Goal: Navigation & Orientation: Find specific page/section

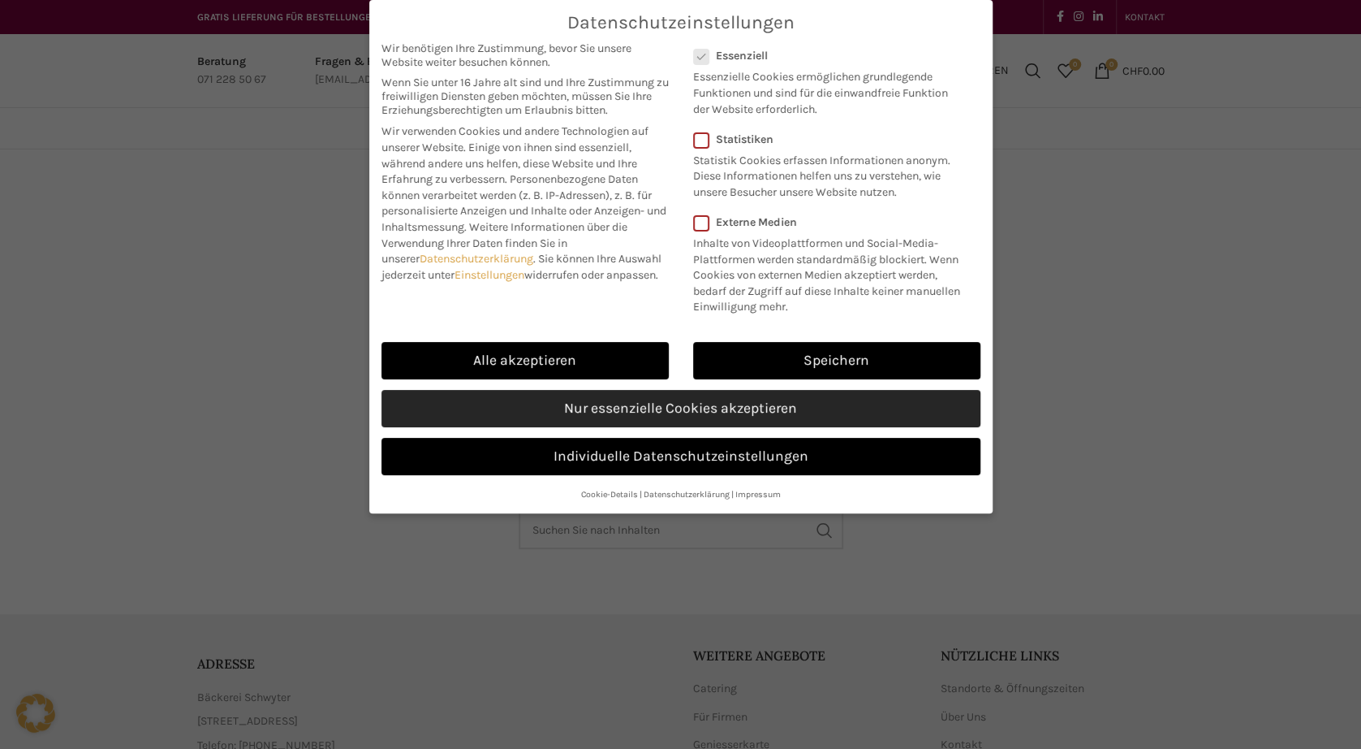
click at [646, 410] on link "Nur essenzielle Cookies akzeptieren" at bounding box center [681, 408] width 599 height 37
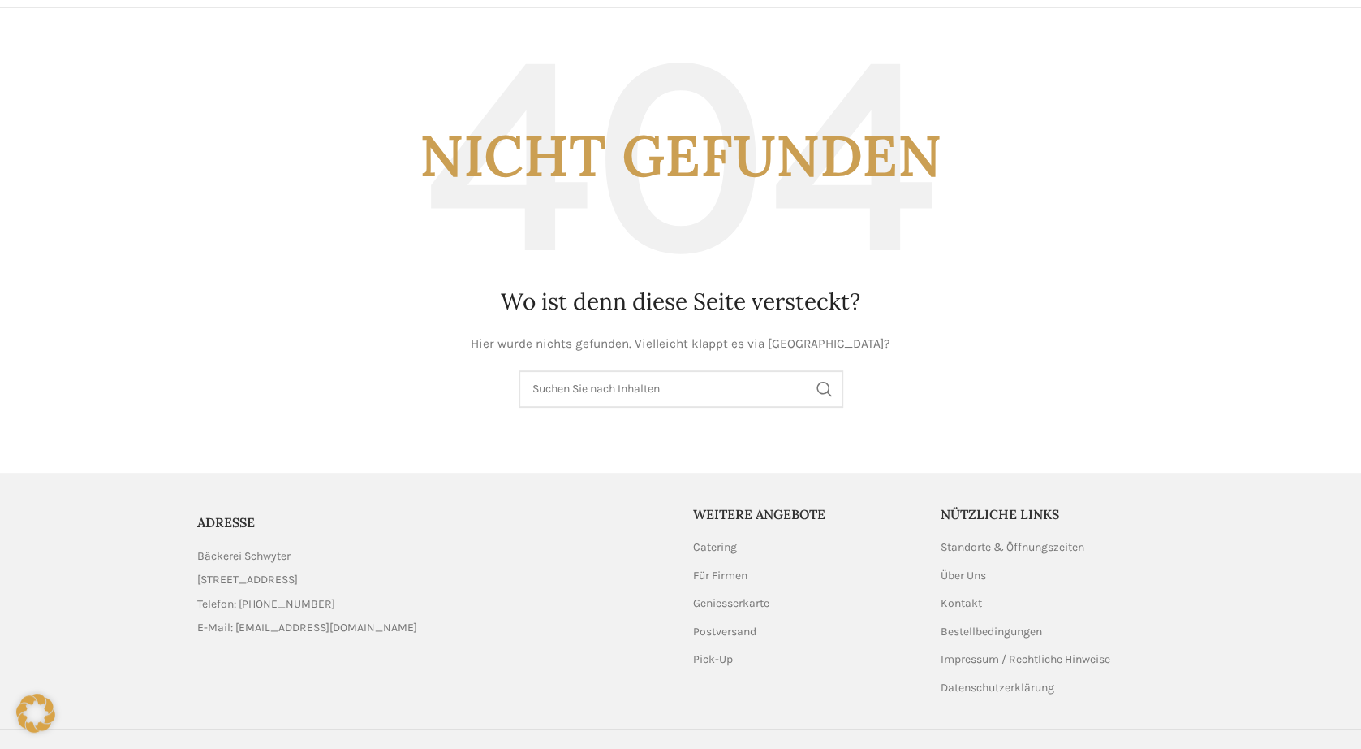
scroll to position [173, 0]
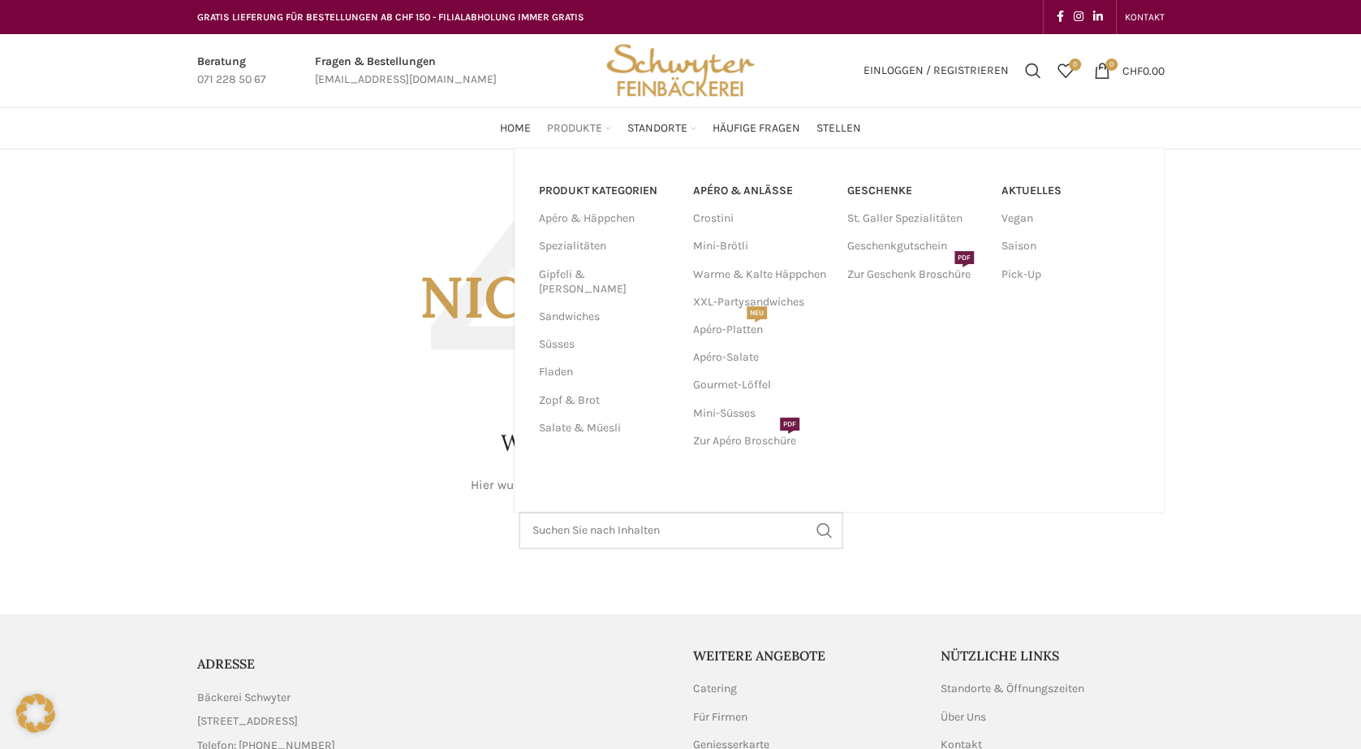
click at [573, 128] on span "Produkte" at bounding box center [574, 128] width 55 height 15
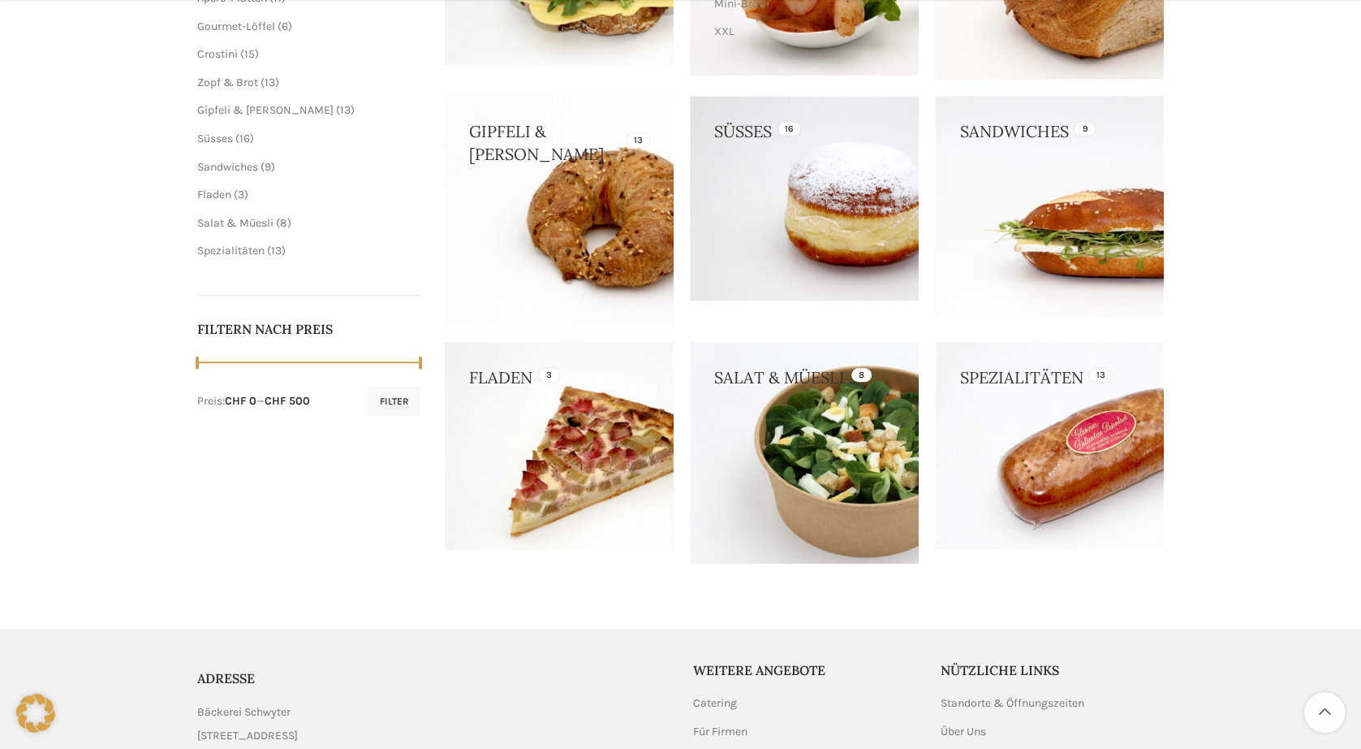
scroll to position [568, 0]
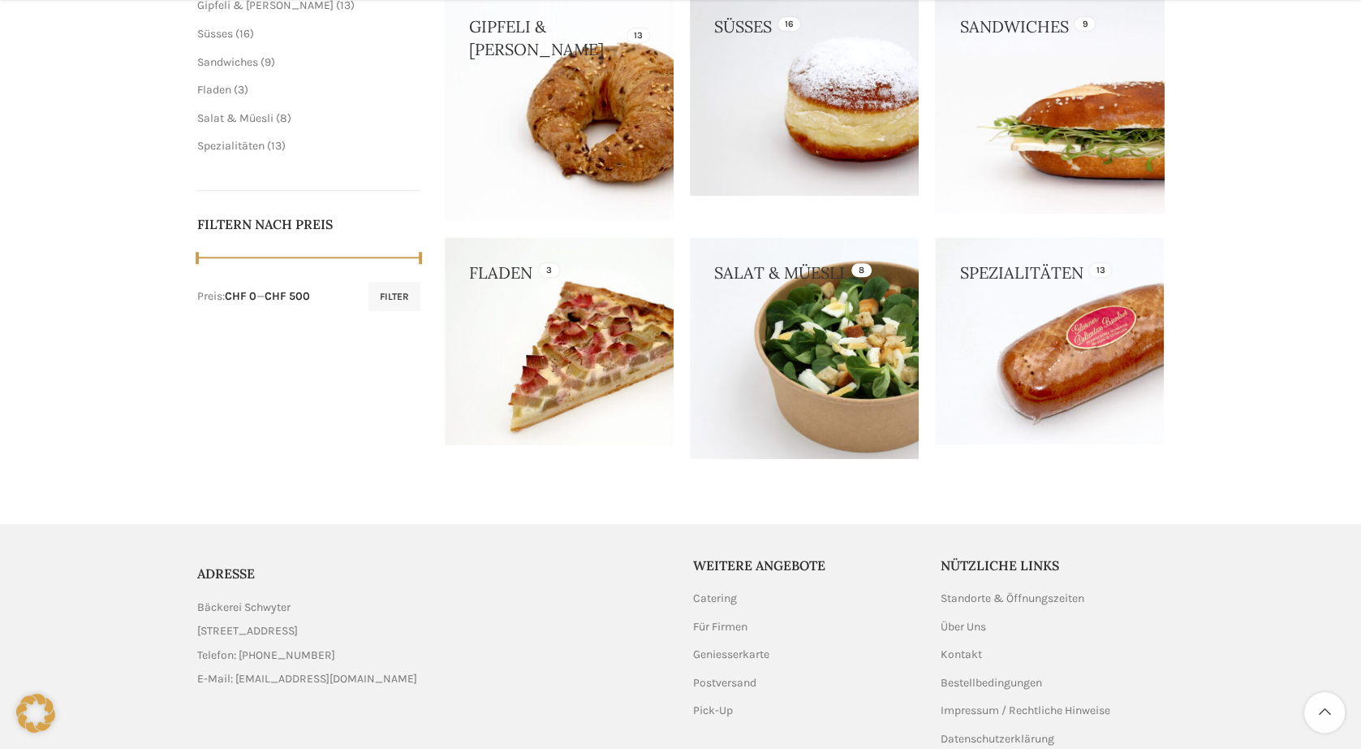
click at [1044, 133] on link at bounding box center [1049, 101] width 229 height 221
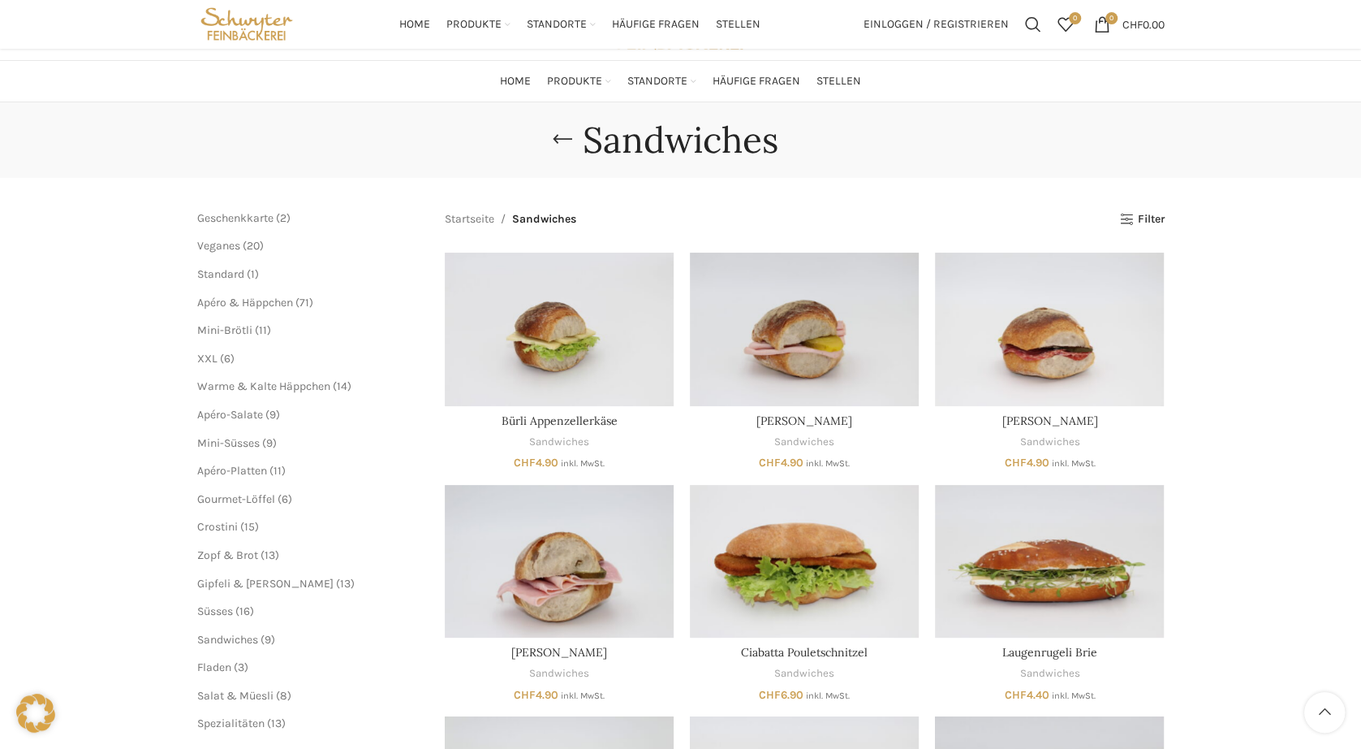
scroll to position [33, 0]
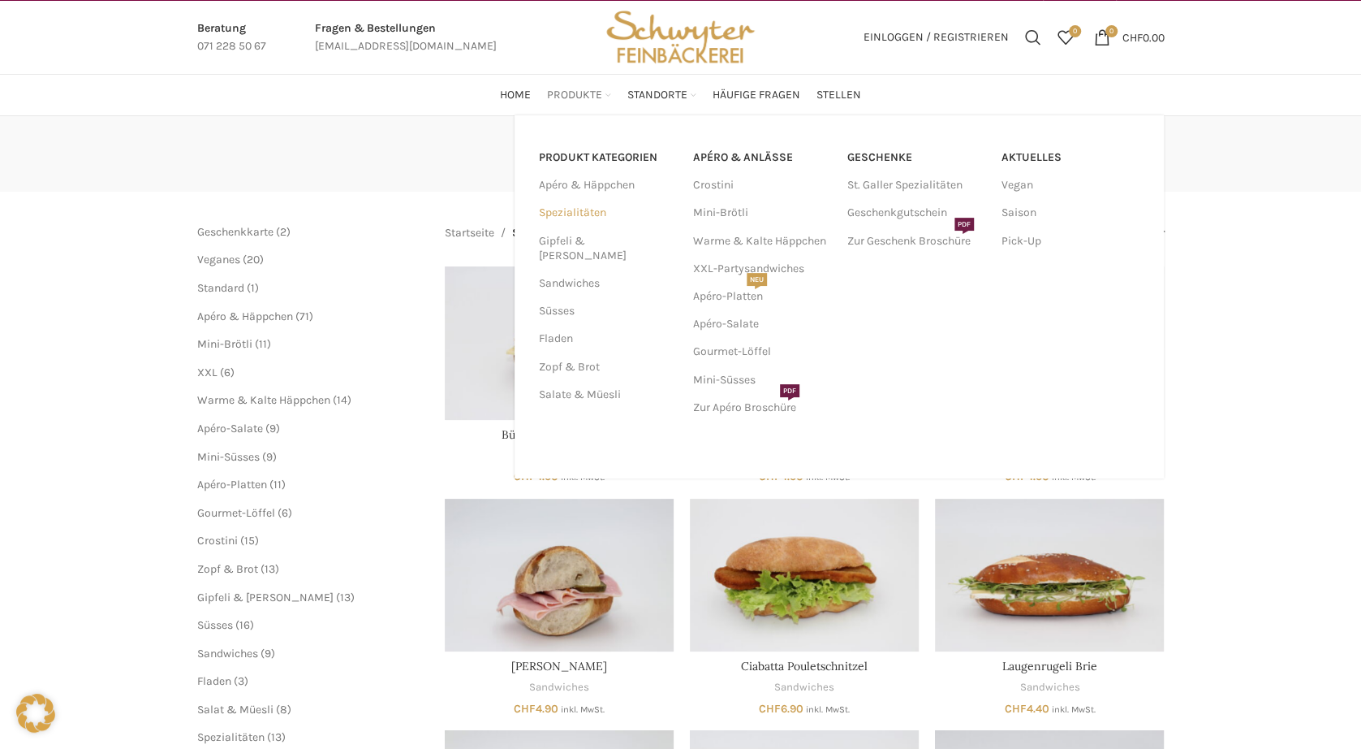
click at [556, 210] on link "Spezialitäten" at bounding box center [606, 213] width 135 height 28
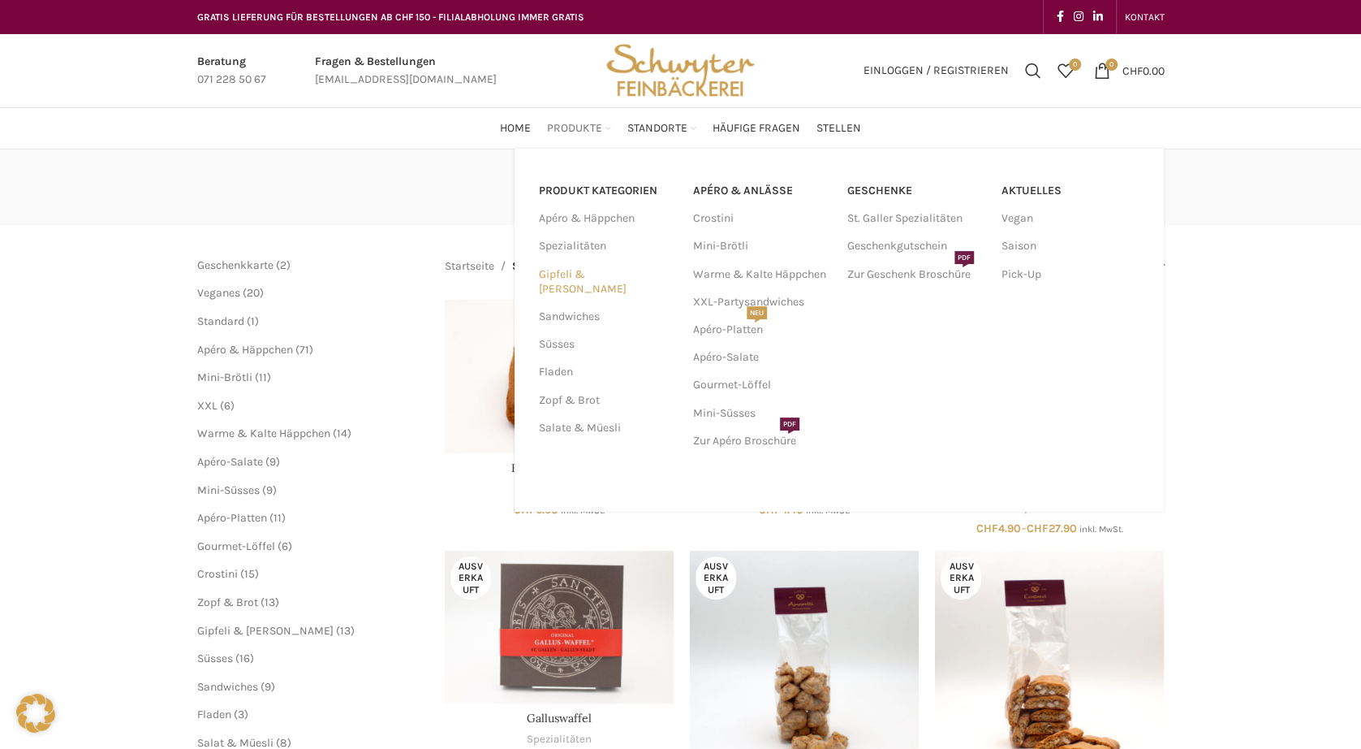
click at [555, 276] on link "Gipfeli & [PERSON_NAME]" at bounding box center [606, 282] width 135 height 42
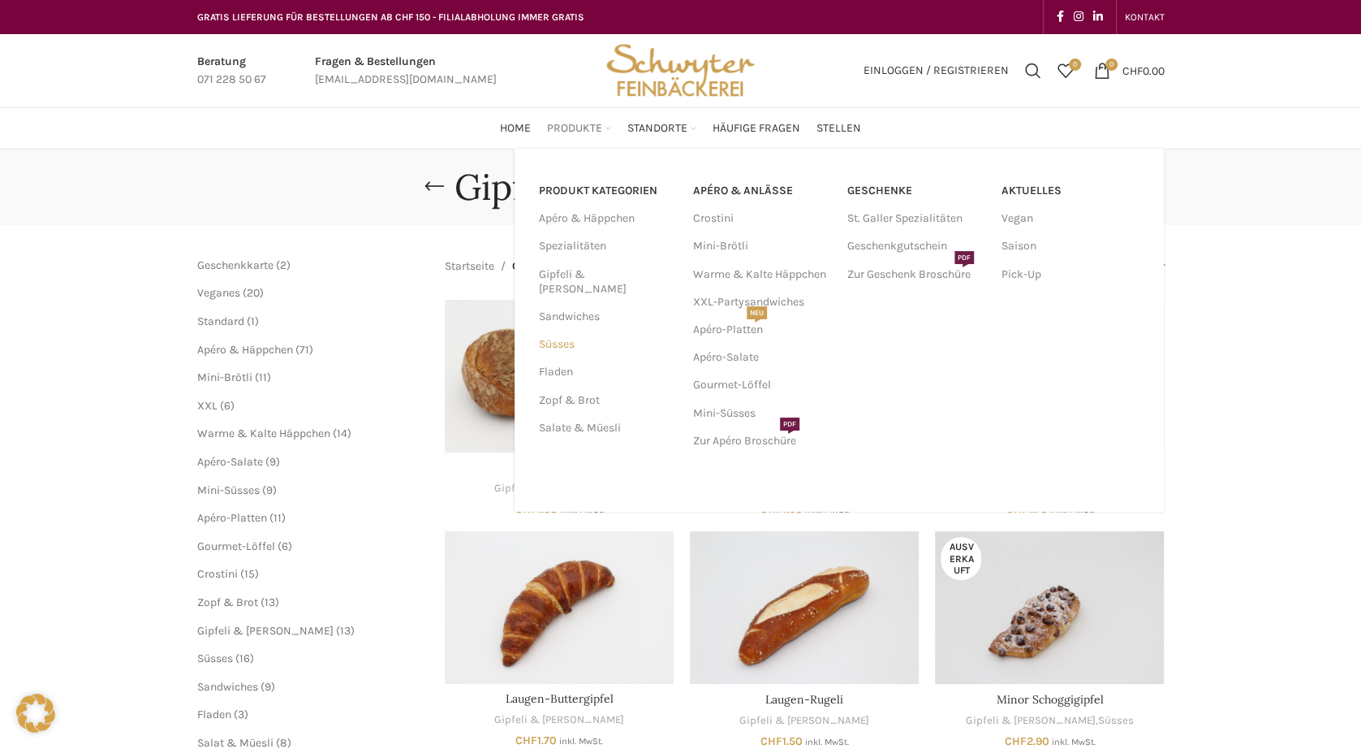
click at [550, 330] on link "Süsses" at bounding box center [606, 344] width 135 height 28
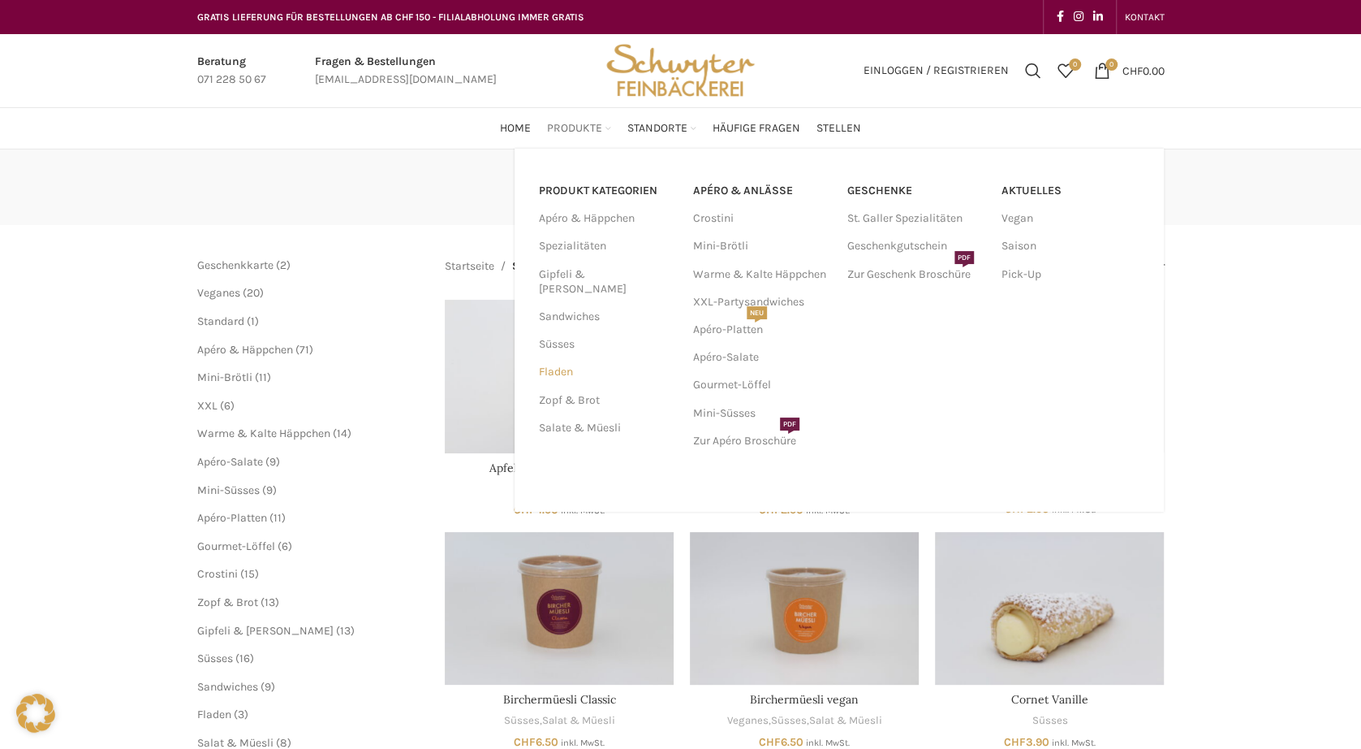
click at [546, 358] on link "Fladen" at bounding box center [606, 372] width 135 height 28
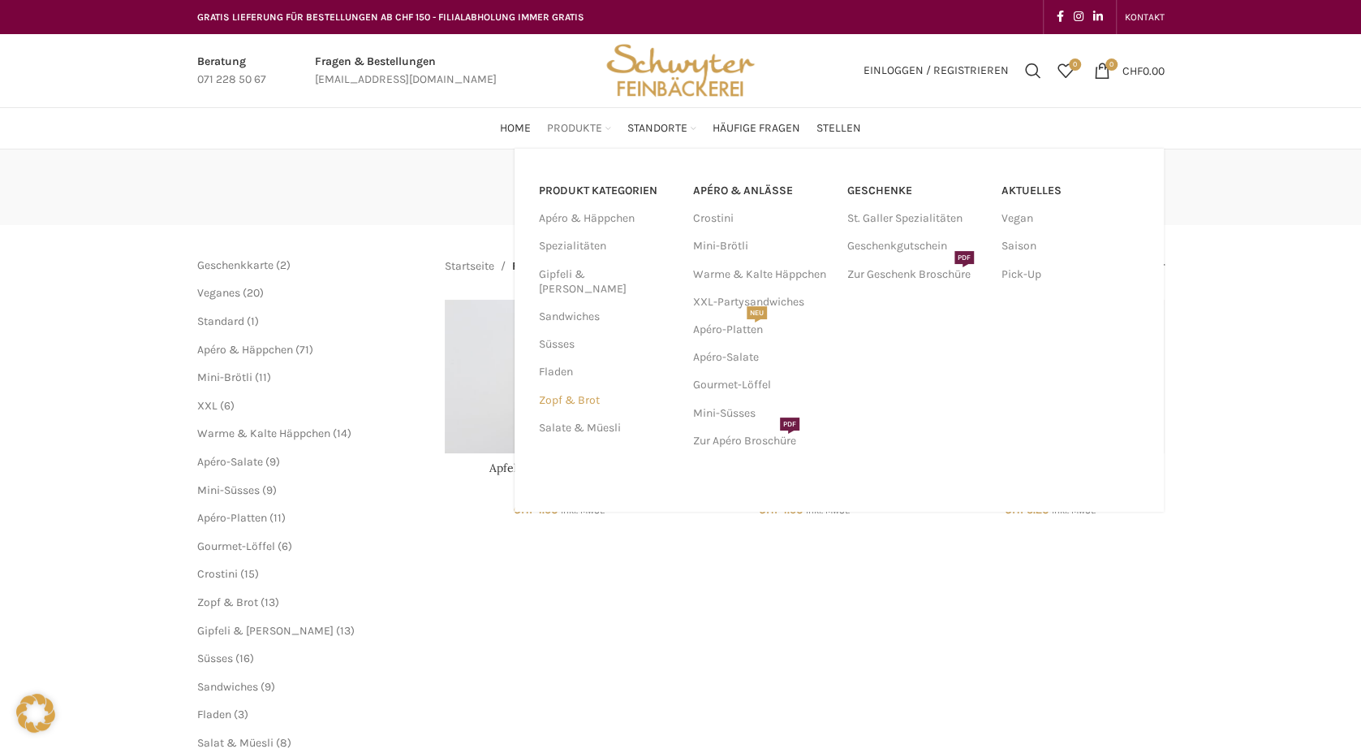
click at [555, 386] on link "Zopf & Brot" at bounding box center [606, 400] width 135 height 28
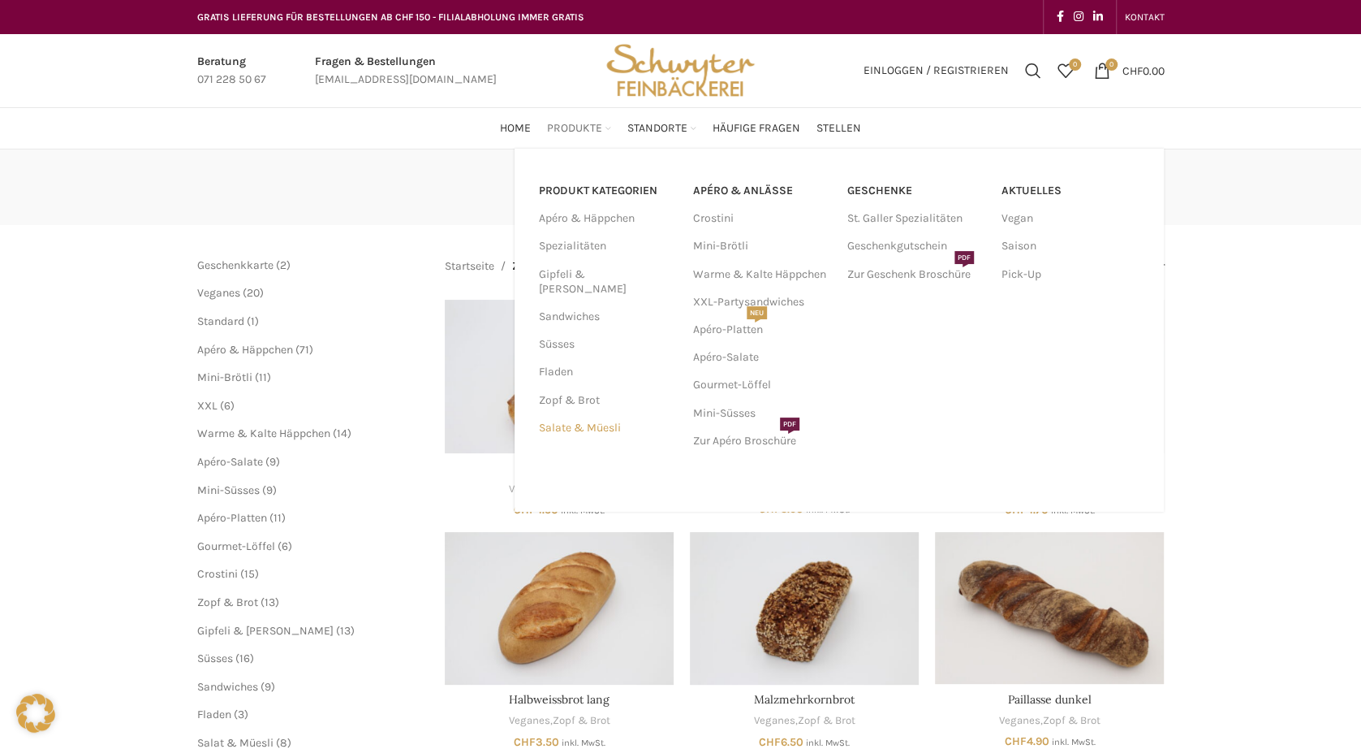
click at [554, 414] on link "Salate & Müesli" at bounding box center [606, 428] width 135 height 28
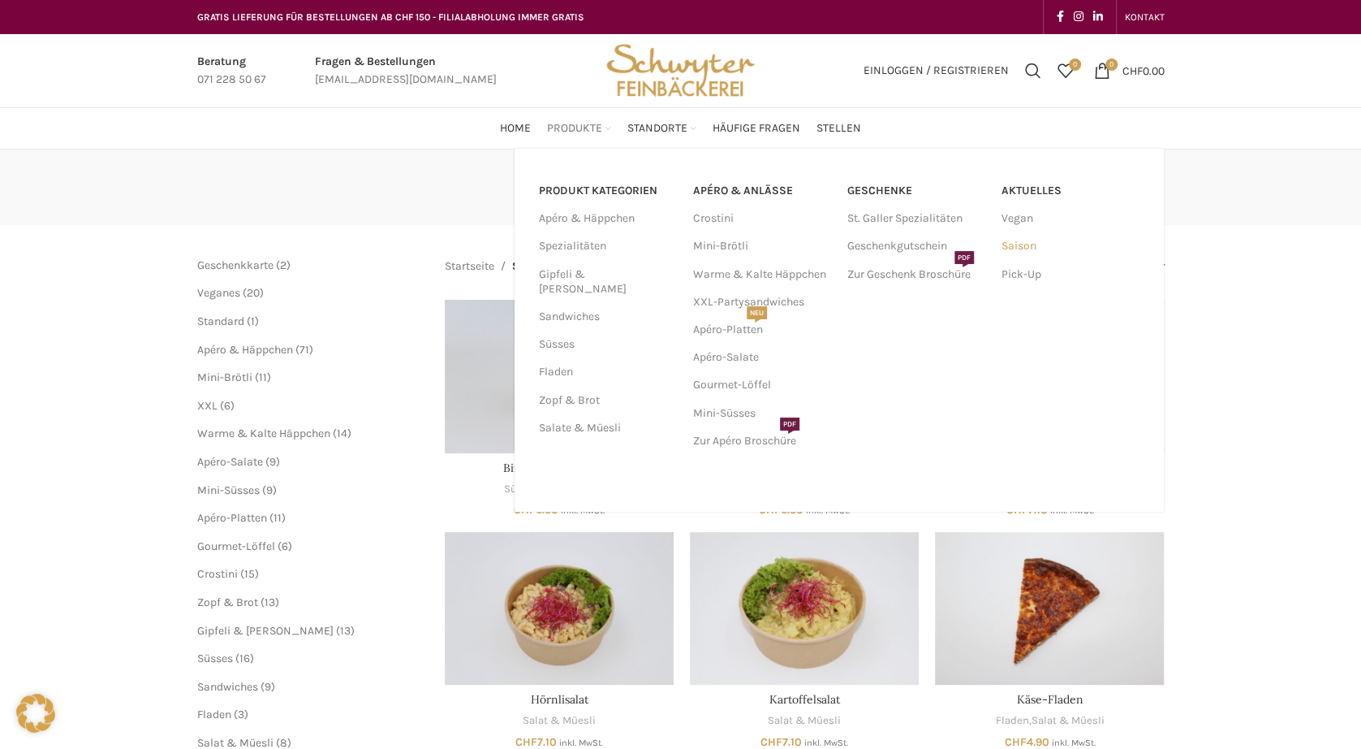
click at [1024, 244] on link "Saison" at bounding box center [1071, 246] width 138 height 28
click at [714, 273] on link "Warme & Kalte Häppchen" at bounding box center [762, 275] width 138 height 28
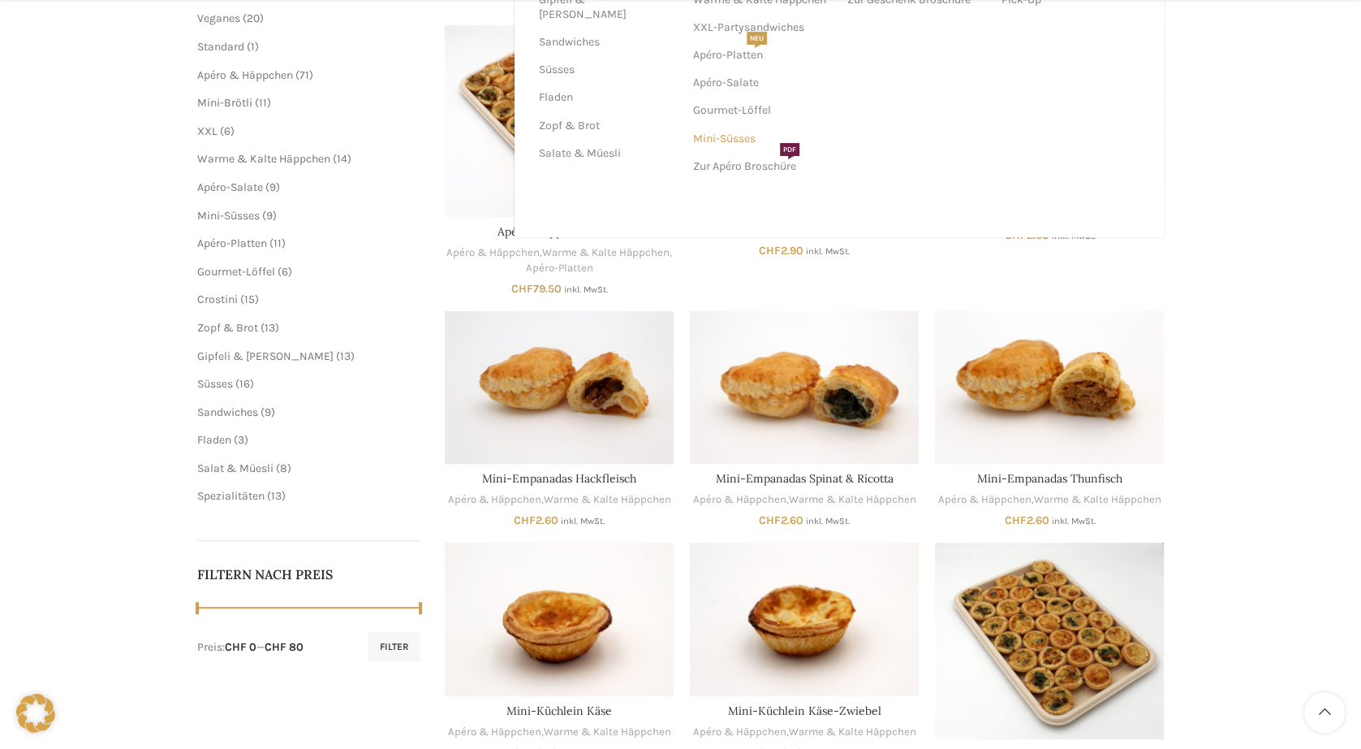
scroll to position [325, 0]
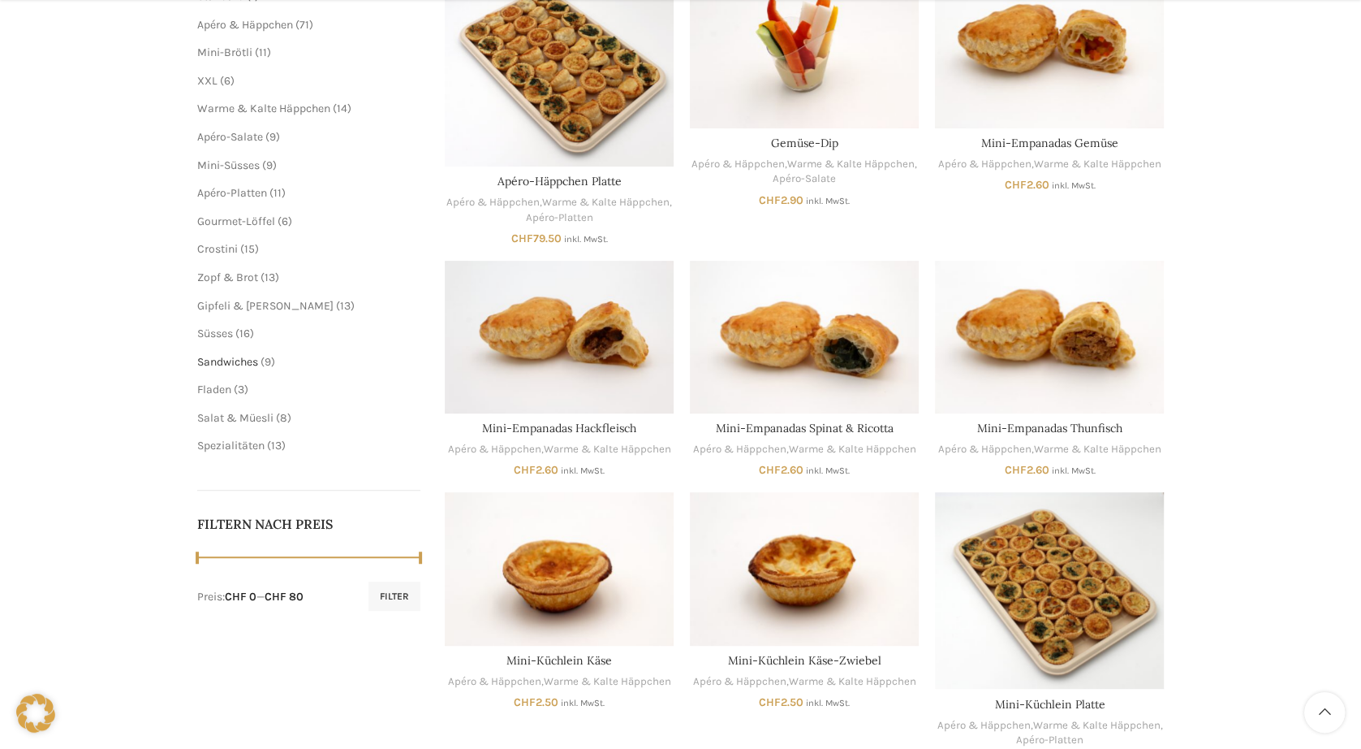
click at [232, 363] on span "Sandwiches" at bounding box center [227, 362] width 61 height 14
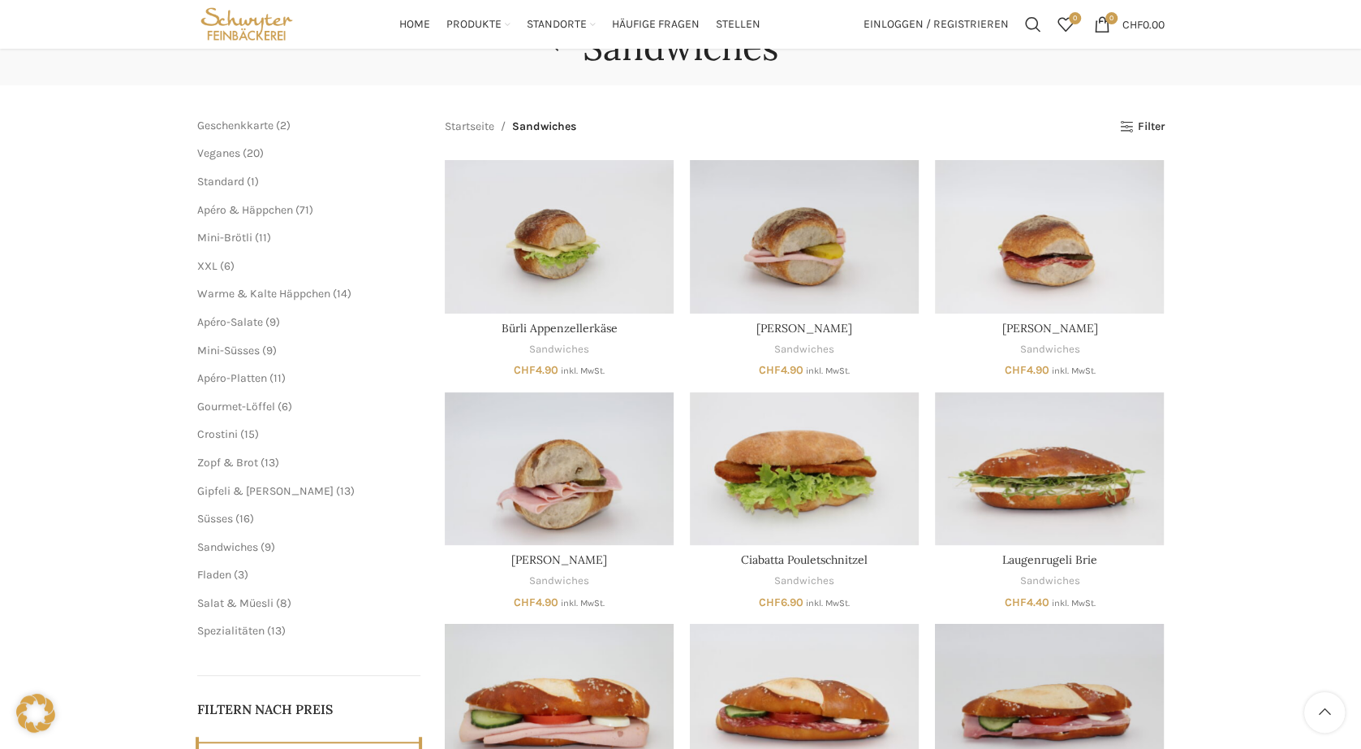
scroll to position [81, 0]
